Goal: Find specific page/section: Find specific page/section

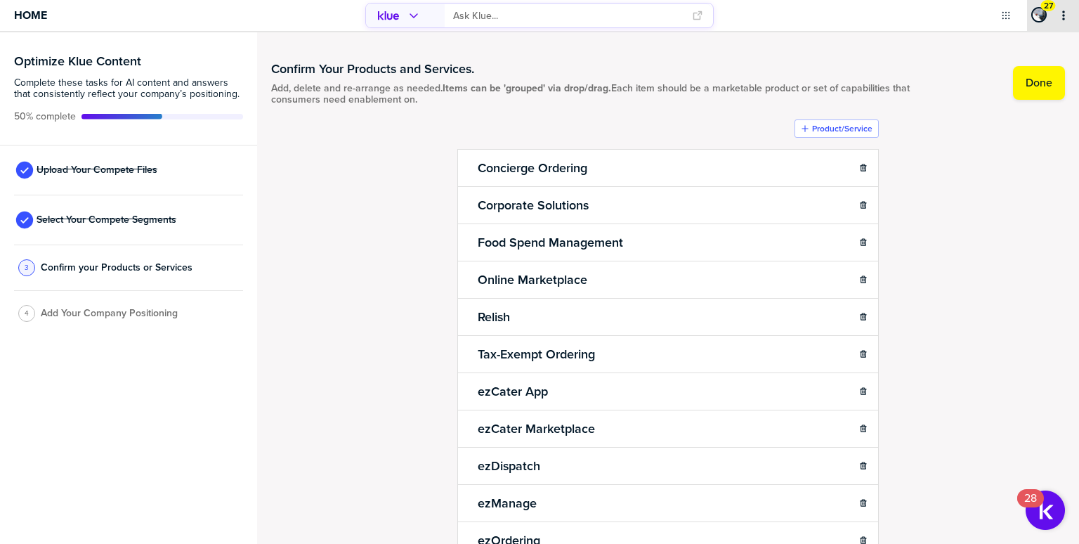
click at [1063, 25] on div "27" at bounding box center [1053, 15] width 52 height 31
click at [1065, 20] on icon "primary" at bounding box center [1063, 15] width 11 height 11
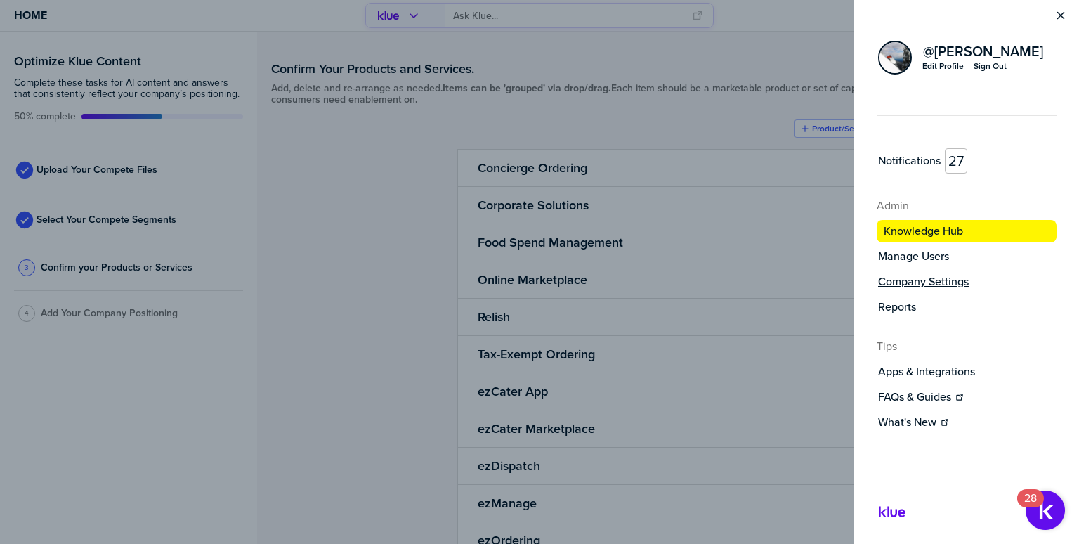
click at [911, 283] on label "Company Settings" at bounding box center [923, 282] width 91 height 14
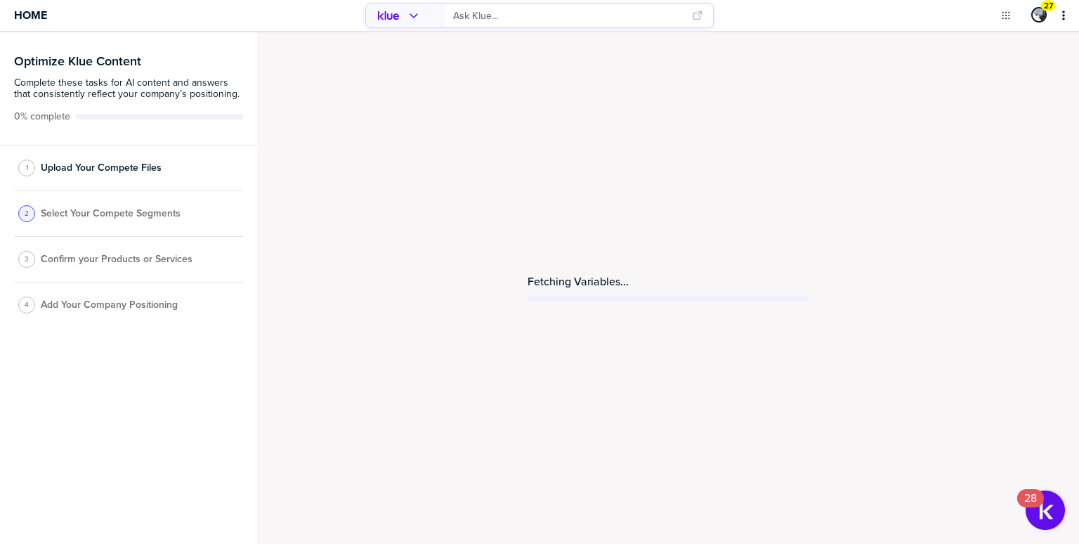
click at [113, 214] on span "Select Your Compete Segments" at bounding box center [111, 213] width 140 height 11
